Goal: Task Accomplishment & Management: Use online tool/utility

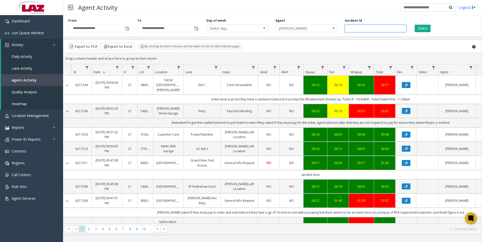
click at [382, 29] on input "number" at bounding box center [375, 29] width 61 height 8
paste input "*******"
click at [421, 29] on button "Select" at bounding box center [422, 29] width 16 height 8
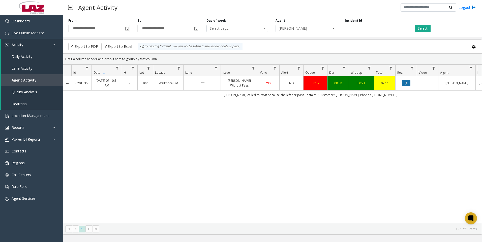
click at [406, 84] on icon "Data table" at bounding box center [406, 83] width 3 height 3
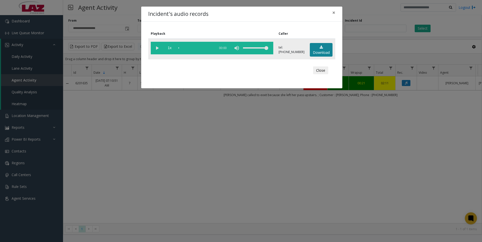
click at [318, 52] on link "Download" at bounding box center [321, 50] width 23 height 14
click at [315, 52] on link "Download" at bounding box center [321, 50] width 23 height 14
click at [410, 183] on div "Incident's audio records × Playback Caller 1x 01:03 tel:[PHONE_NUMBER] Download…" at bounding box center [241, 121] width 482 height 242
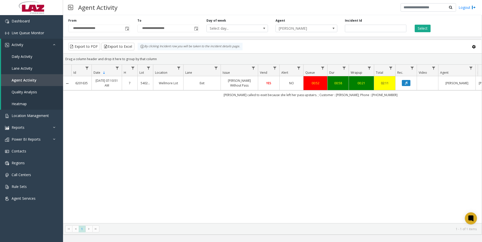
click at [447, 108] on div "6201635 [DATE] 07:10:51 AM 7 540222 Wellmore Lot Exit [PERSON_NAME] Without Pas…" at bounding box center [272, 149] width 418 height 147
click at [365, 30] on input "*******" at bounding box center [375, 29] width 61 height 8
paste input "number"
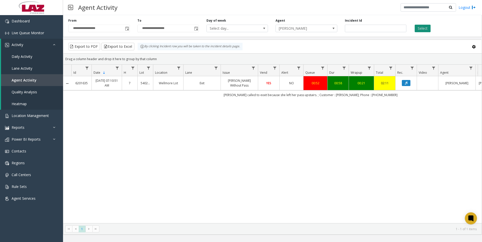
click at [420, 31] on button "Select" at bounding box center [422, 29] width 16 height 8
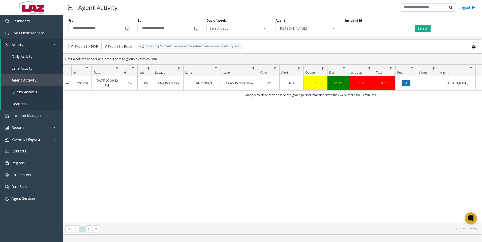
click at [407, 84] on icon "Data table" at bounding box center [406, 83] width 3 height 3
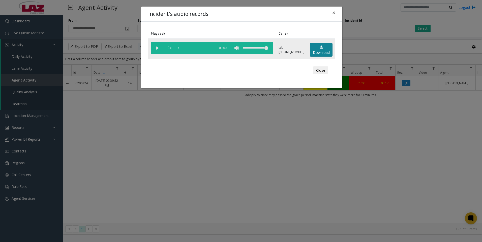
click at [318, 50] on link "Download" at bounding box center [321, 50] width 23 height 14
click at [427, 179] on div "Incident's audio records × Playback Caller 1x 02:07 tel:[PHONE_NUMBER] Download…" at bounding box center [241, 121] width 482 height 242
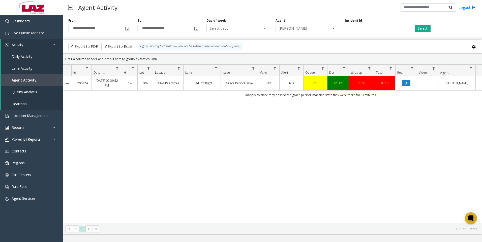
click at [453, 169] on div "6206224 [DATE] 02:39:52 PM 14 580622 3344 Peachtree 3344 Exit Right Grace Perio…" at bounding box center [272, 149] width 418 height 147
click at [432, 152] on div "6206224 [DATE] 02:39:52 PM 14 580622 3344 Peachtree 3344 Exit Right Grace Perio…" at bounding box center [272, 149] width 418 height 147
drag, startPoint x: 427, startPoint y: 147, endPoint x: 418, endPoint y: 126, distance: 23.1
click at [427, 147] on div "6206224 [DATE] 02:39:52 PM 14 580622 3344 Peachtree 3344 Exit Right Grace Perio…" at bounding box center [272, 149] width 418 height 147
click at [376, 32] on input "*******" at bounding box center [375, 29] width 61 height 8
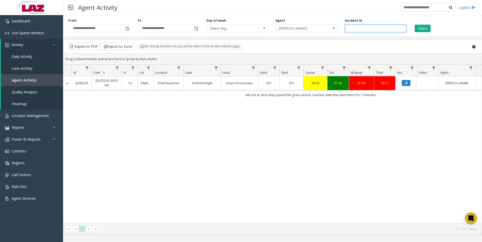
click at [376, 32] on input "*******" at bounding box center [375, 29] width 61 height 8
paste input "number"
click at [425, 28] on button "Select" at bounding box center [422, 29] width 16 height 8
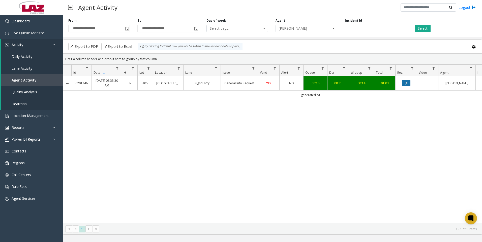
click at [405, 85] on button "Data table" at bounding box center [406, 83] width 9 height 6
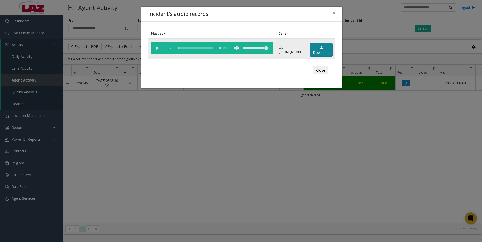
click at [322, 46] on link "Download" at bounding box center [321, 50] width 23 height 14
click at [417, 198] on div "Incident's audio records × Playback Caller 1x 00:38 tel:[PHONE_NUMBER] Download…" at bounding box center [241, 121] width 482 height 242
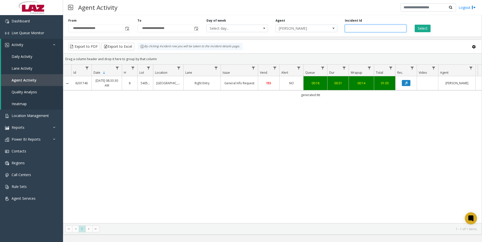
click at [359, 28] on input "*******" at bounding box center [375, 29] width 61 height 8
paste input "number"
click at [422, 26] on button "Select" at bounding box center [422, 29] width 16 height 8
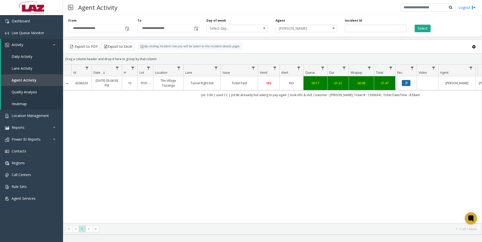
click at [405, 82] on icon "Data table" at bounding box center [406, 83] width 3 height 3
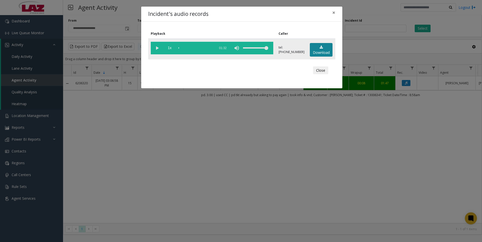
click at [323, 51] on link "Download" at bounding box center [321, 50] width 23 height 14
click at [431, 200] on div "Incident's audio records × Playback Caller 1x 01:32 tel:[PHONE_NUMBER] Download…" at bounding box center [241, 121] width 482 height 242
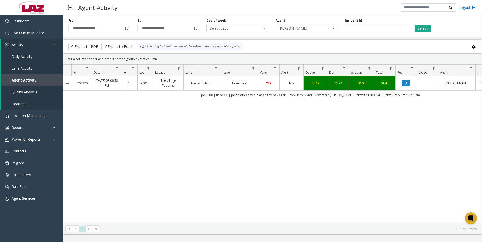
click at [409, 144] on div "6206320 [DATE] 03:06:58 PM 15 970166 The Village [GEOGRAPHIC_DATA] Right Exit T…" at bounding box center [272, 149] width 418 height 147
click at [364, 27] on input "*******" at bounding box center [375, 29] width 61 height 8
paste input "number"
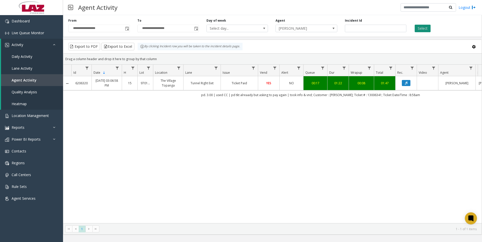
click at [418, 30] on button "Select" at bounding box center [422, 29] width 16 height 8
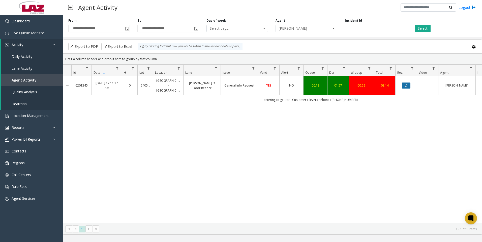
click at [406, 86] on icon "Data table" at bounding box center [406, 85] width 3 height 3
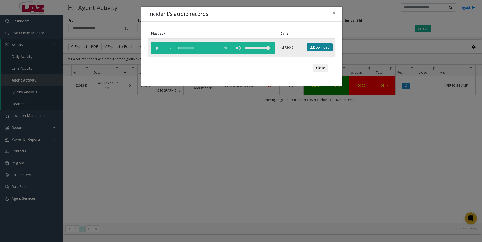
click at [316, 46] on link "Download" at bounding box center [319, 47] width 26 height 9
click at [431, 189] on div "Incident's audio records × Playback Caller 1x 02:06 tel:72046 Download Close" at bounding box center [241, 121] width 482 height 242
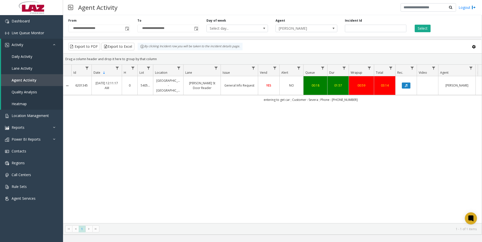
drag, startPoint x: 442, startPoint y: 161, endPoint x: 427, endPoint y: 175, distance: 20.9
click at [442, 161] on div "6201345 [DATE] 12:11:17 AM 0 540528 [GEOGRAPHIC_DATA] - [GEOGRAPHIC_DATA][PERSO…" at bounding box center [272, 149] width 418 height 147
click at [443, 135] on div "6201345 [DATE] 12:11:17 AM 0 540528 [GEOGRAPHIC_DATA] - [GEOGRAPHIC_DATA][PERSO…" at bounding box center [272, 149] width 418 height 147
click at [351, 28] on input "*******" at bounding box center [375, 29] width 61 height 8
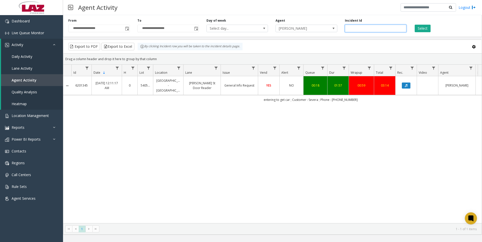
paste input "number"
click at [425, 31] on button "Select" at bounding box center [422, 29] width 16 height 8
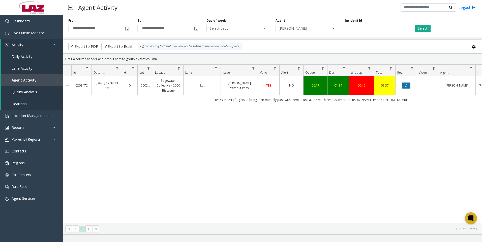
click at [408, 86] on button "Data table" at bounding box center [406, 86] width 9 height 6
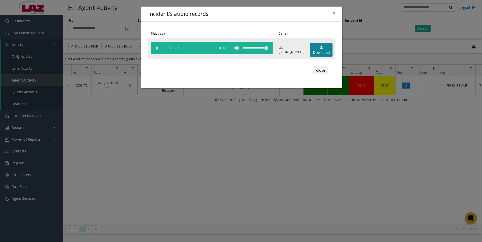
click at [327, 45] on link "Download" at bounding box center [321, 50] width 23 height 14
click at [433, 196] on div "Incident's audio records × Playback Caller 1x 01:40 tel:[PHONE_NUMBER] Download…" at bounding box center [241, 121] width 482 height 242
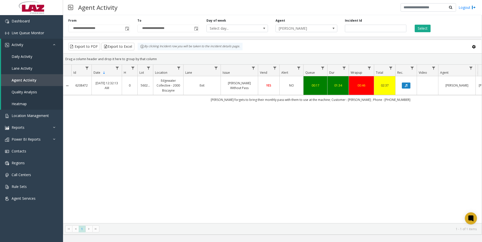
click at [424, 155] on div "6208472 [DATE] 12:32:13 AM 0 560292 Edgewater Collective - 2000 Biscayne Exit […" at bounding box center [272, 149] width 418 height 147
click at [449, 150] on div "6208472 [DATE] 12:32:13 AM 0 560292 Edgewater Collective - 2000 Biscayne Exit […" at bounding box center [272, 149] width 418 height 147
click at [371, 30] on input "*******" at bounding box center [375, 29] width 61 height 8
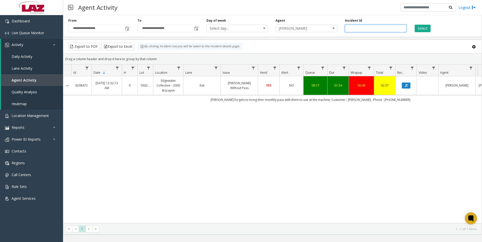
paste input "number"
click at [427, 27] on button "Select" at bounding box center [422, 29] width 16 height 8
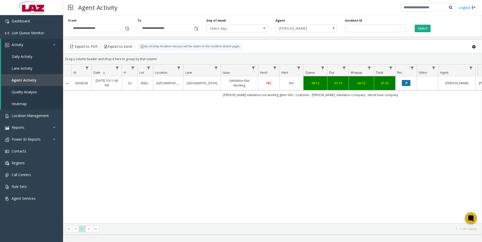
click at [405, 84] on icon "Data table" at bounding box center [406, 83] width 3 height 3
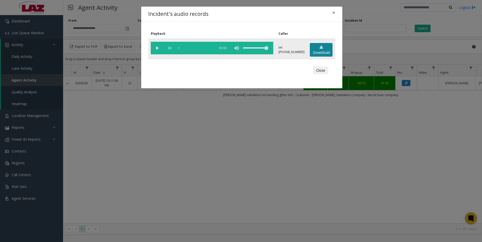
click at [322, 55] on link "Download" at bounding box center [321, 50] width 23 height 14
click at [420, 179] on div "Incident's audio records × Playback Caller 1x 01:20 tel:[PHONE_NUMBER] Download…" at bounding box center [241, 121] width 482 height 242
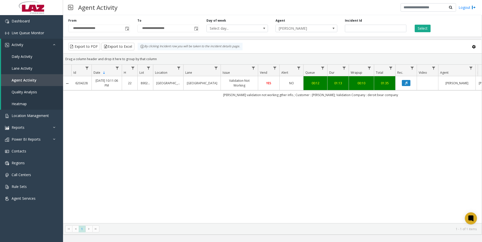
drag, startPoint x: 426, startPoint y: 109, endPoint x: 423, endPoint y: 109, distance: 3.5
click at [426, 109] on div "6204228 [DATE] 10:11:06 PM 22 890209 [GEOGRAPHIC_DATA] [GEOGRAPHIC_DATA] Valida…" at bounding box center [272, 149] width 418 height 147
click at [362, 27] on input "*******" at bounding box center [375, 29] width 61 height 8
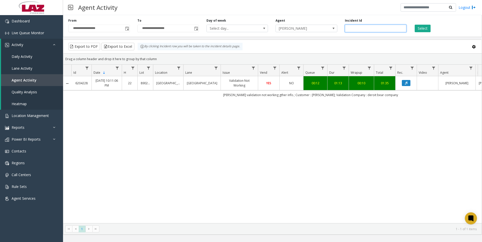
paste input "number"
click at [423, 26] on button "Select" at bounding box center [422, 29] width 16 height 8
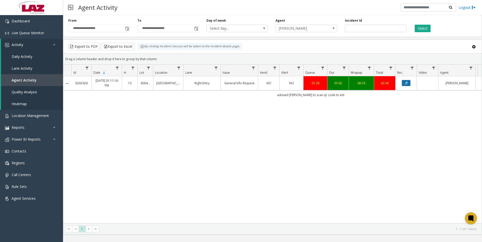
click at [404, 83] on button "Data table" at bounding box center [406, 83] width 9 height 6
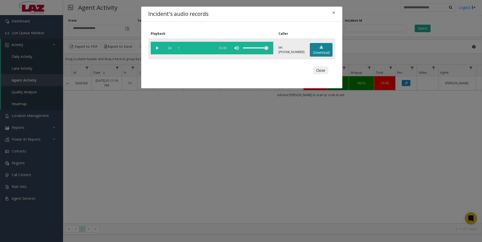
click at [324, 54] on link "Download" at bounding box center [321, 50] width 23 height 14
click at [416, 195] on div "Incident's audio records × Playback Caller 1x 01:06 tel:[PHONE_NUMBER] Download…" at bounding box center [241, 121] width 482 height 242
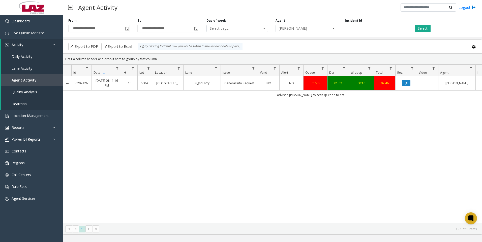
click at [98, 191] on div "6202426 [DATE] 01:11:16 PM 13 600405 [GEOGRAPHIC_DATA] Right Entry General Info…" at bounding box center [272, 149] width 418 height 147
click at [363, 26] on input "*******" at bounding box center [375, 29] width 61 height 8
paste input "number"
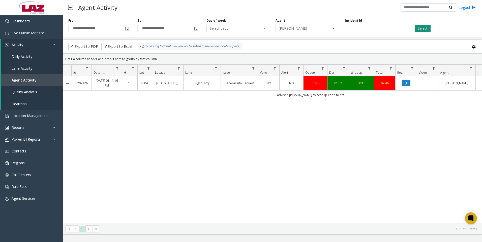
click at [422, 30] on button "Select" at bounding box center [422, 29] width 16 height 8
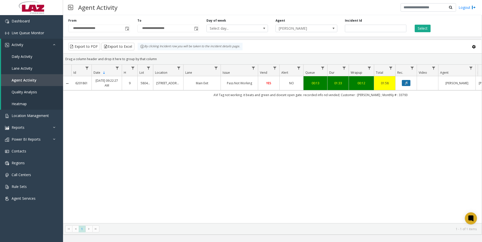
click at [406, 85] on button "Data table" at bounding box center [406, 83] width 9 height 6
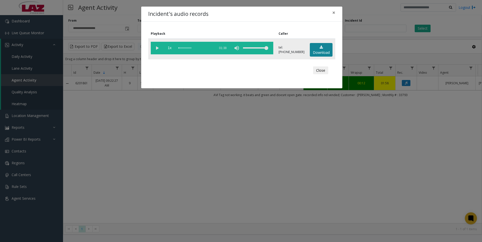
click at [324, 50] on link "Download" at bounding box center [321, 50] width 23 height 14
click at [433, 197] on div "Incident's audio records × Playback Caller 1x 01:38 tel:[PHONE_NUMBER] Download…" at bounding box center [241, 121] width 482 height 242
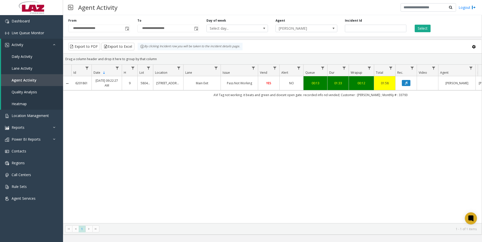
click at [432, 143] on div "6201861 [DATE] 09:22:27 AM 9 580441 [STREET_ADDRESS][GEOGRAPHIC_DATA] Exit Pass…" at bounding box center [272, 149] width 418 height 147
click at [419, 166] on div "6201861 [DATE] 09:22:27 AM 9 580441 [STREET_ADDRESS][GEOGRAPHIC_DATA] Exit Pass…" at bounding box center [272, 149] width 418 height 147
click at [371, 32] on input "*******" at bounding box center [375, 29] width 61 height 8
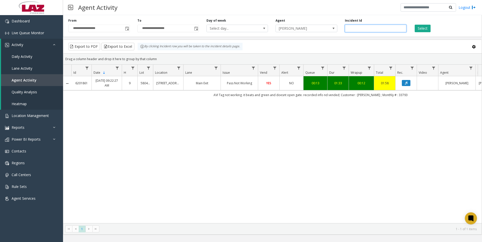
paste input "number"
type input "*******"
click at [421, 29] on button "Select" at bounding box center [422, 29] width 16 height 8
click at [407, 86] on td "Data table" at bounding box center [405, 83] width 21 height 14
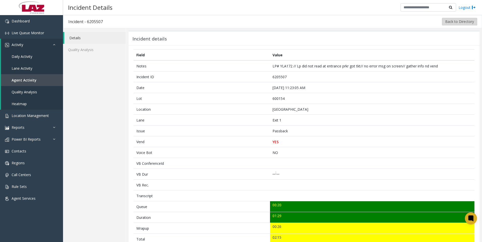
click at [448, 21] on button "Back to Directory" at bounding box center [459, 22] width 35 height 8
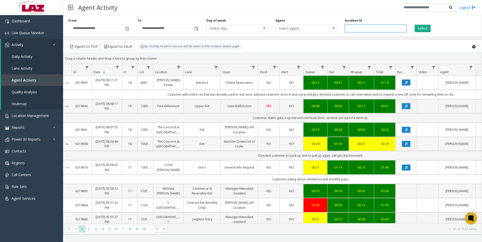
paste input "*******"
type input "*******"
click at [420, 31] on button "Select" at bounding box center [422, 29] width 16 height 8
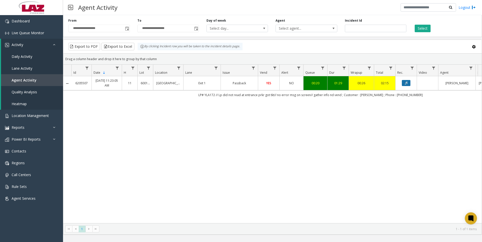
click at [407, 83] on icon "Data table" at bounding box center [406, 83] width 3 height 3
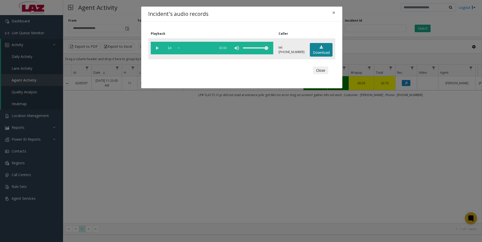
click at [324, 50] on link "Download" at bounding box center [321, 50] width 23 height 14
click at [424, 191] on div "Incident's audio records × Playback Caller 1x 01:39 tel:[PHONE_NUMBER] Download…" at bounding box center [241, 121] width 482 height 242
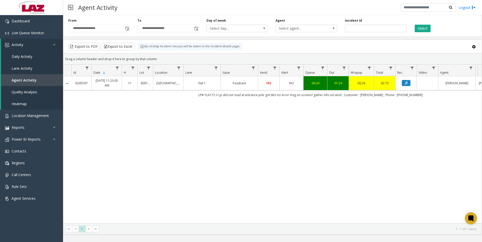
click at [425, 170] on div "6205507 [DATE] 11:23:05 AM 11 600154 [GEOGRAPHIC_DATA] Exit 1 Passback YES NO 0…" at bounding box center [272, 149] width 418 height 147
